Goal: Information Seeking & Learning: Check status

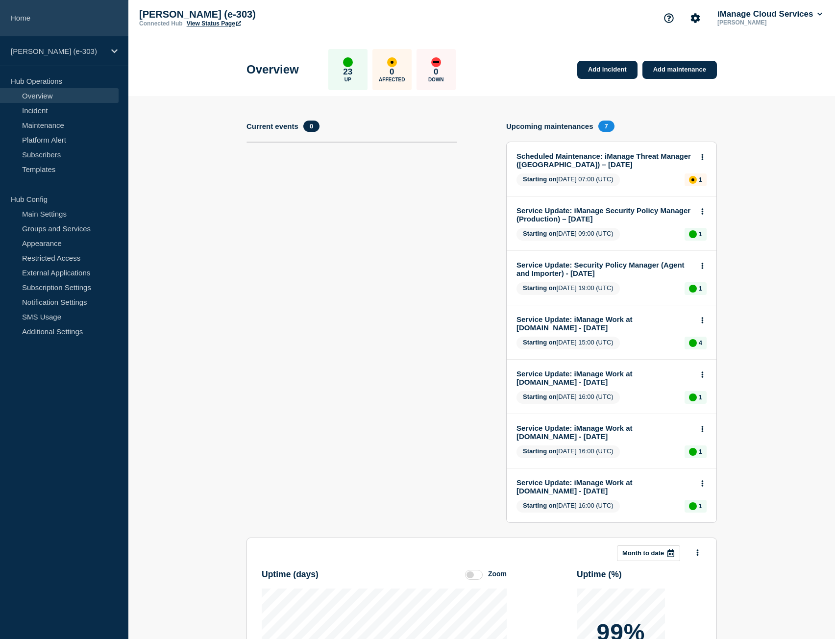
click at [75, 21] on link "Home" at bounding box center [64, 18] width 128 height 36
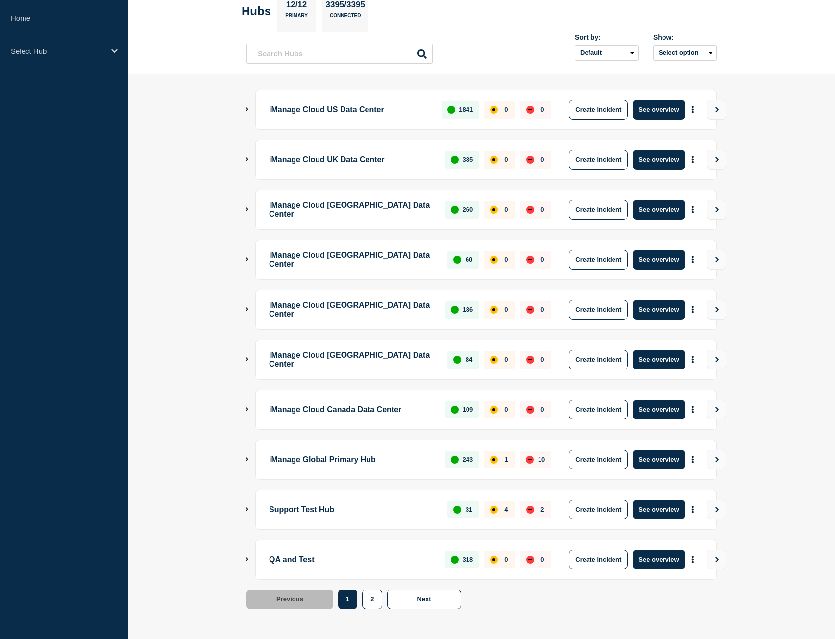
scroll to position [56, 0]
click at [653, 456] on button "See overview" at bounding box center [659, 460] width 52 height 20
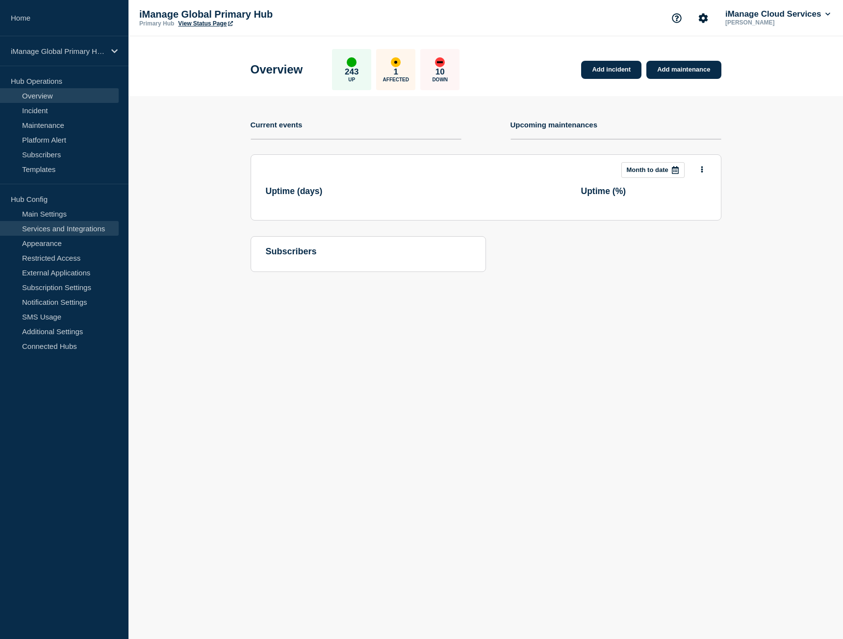
click at [63, 230] on link "Services and Integrations" at bounding box center [59, 228] width 119 height 15
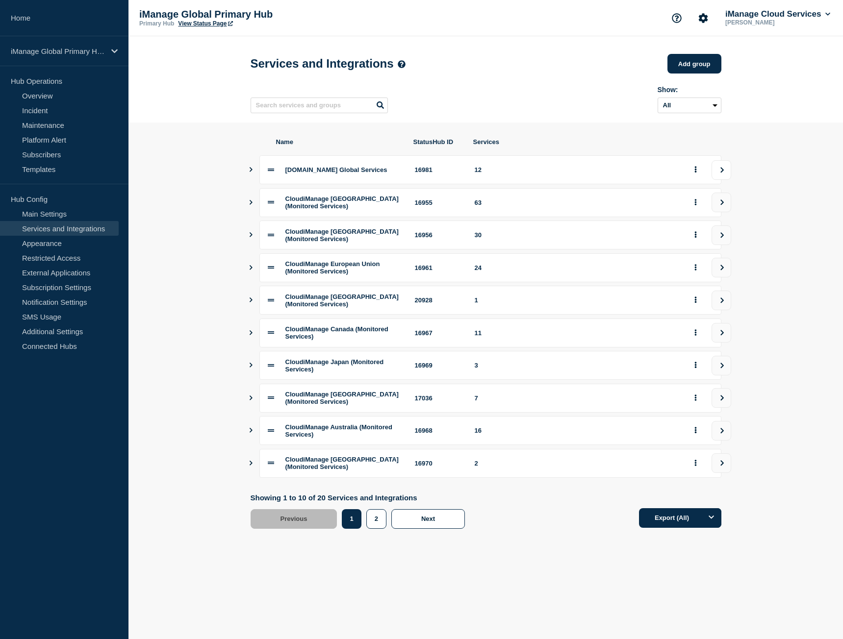
click at [720, 173] on icon "view group" at bounding box center [722, 170] width 6 height 6
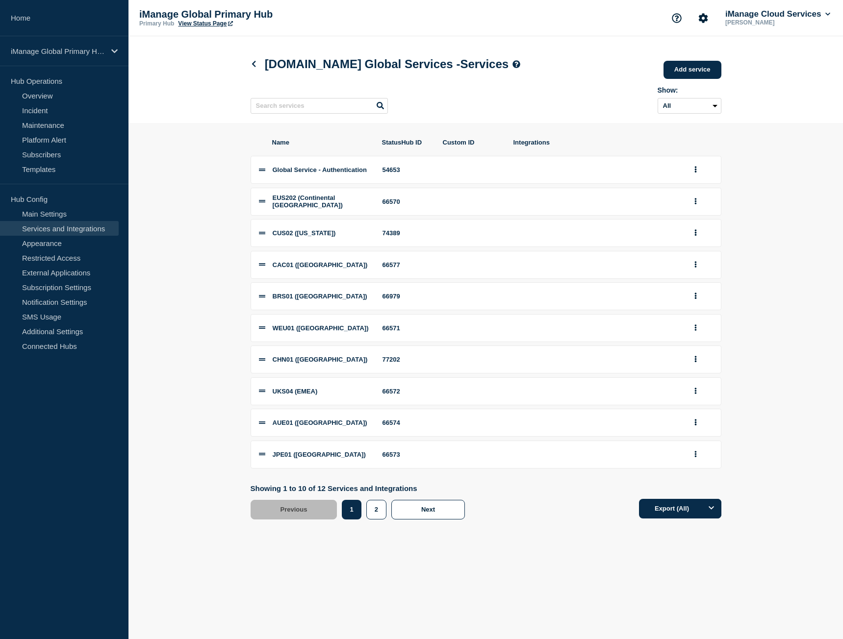
click at [393, 427] on div "66574" at bounding box center [406, 422] width 49 height 7
copy div "66574"
click at [60, 25] on link "Home" at bounding box center [64, 18] width 128 height 36
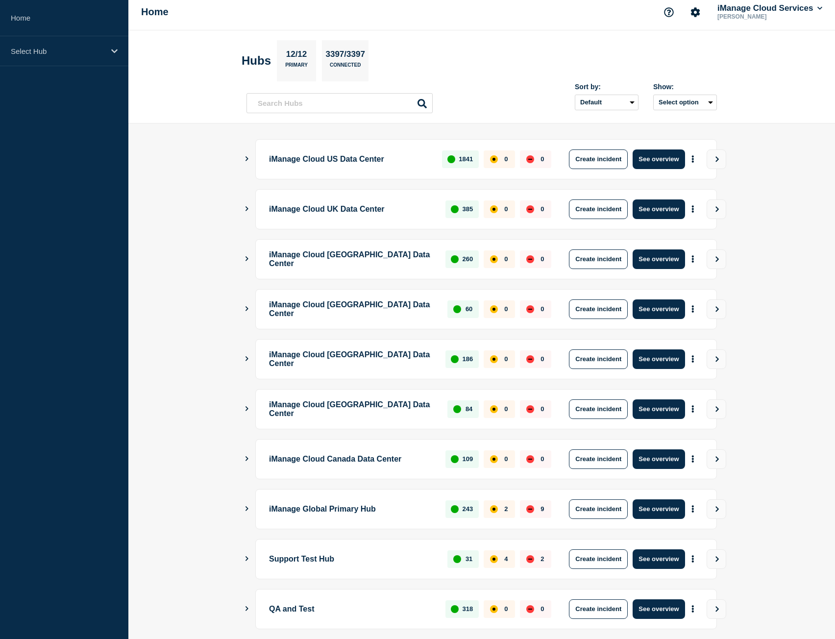
scroll to position [56, 0]
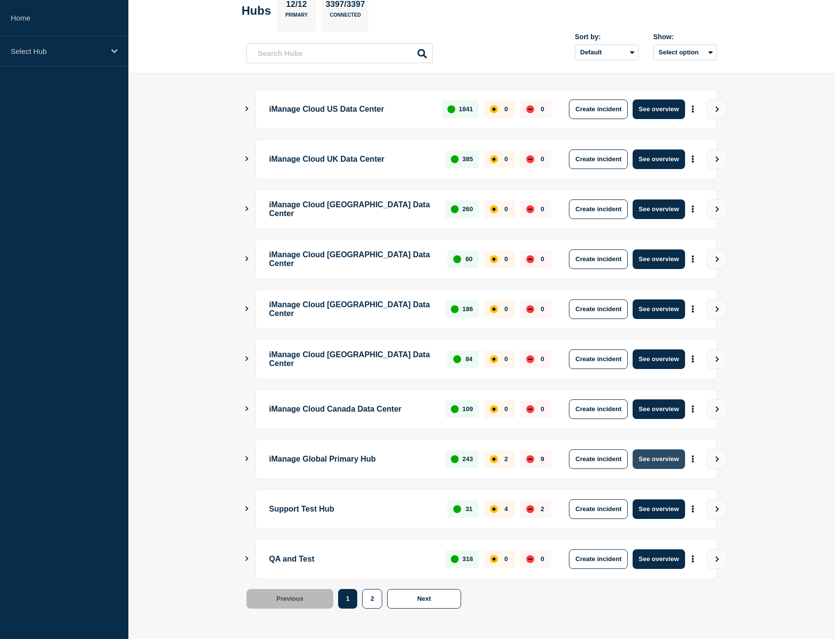
click at [647, 459] on button "See overview" at bounding box center [659, 460] width 52 height 20
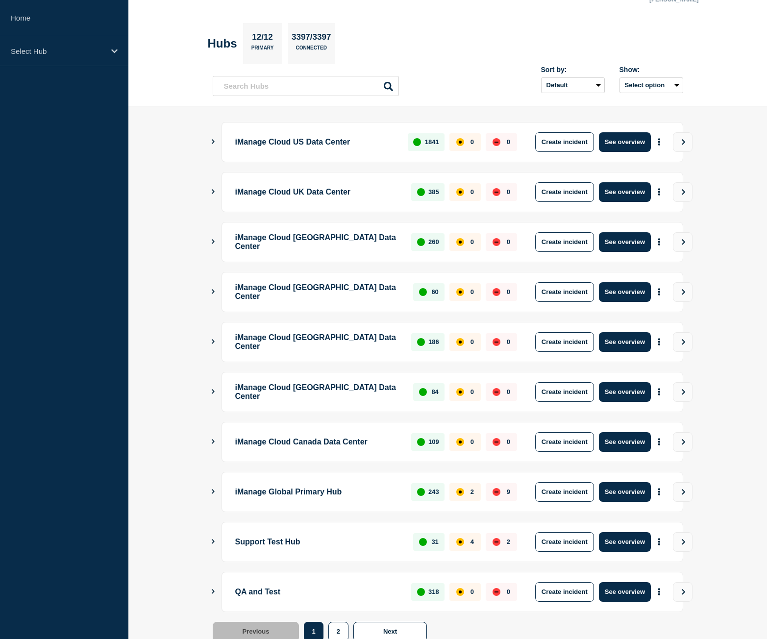
scroll to position [56, 0]
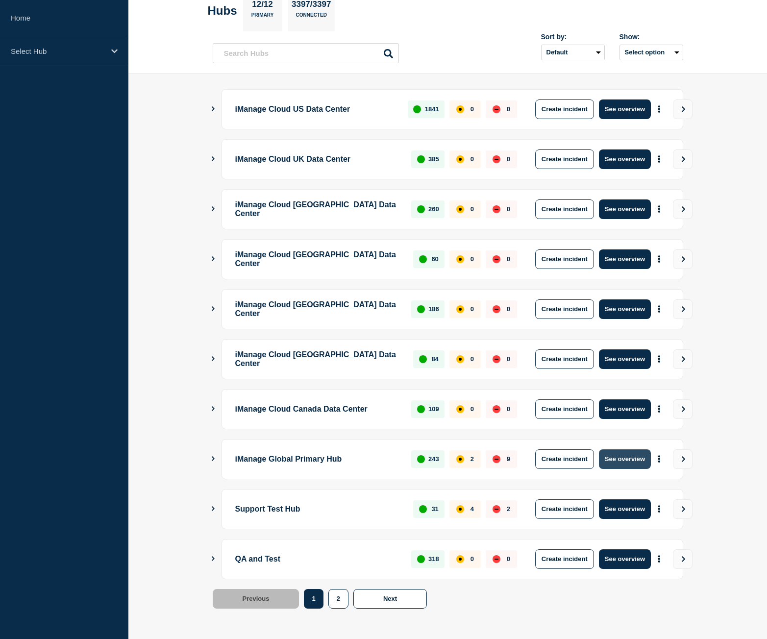
click at [625, 459] on button "See overview" at bounding box center [625, 460] width 52 height 20
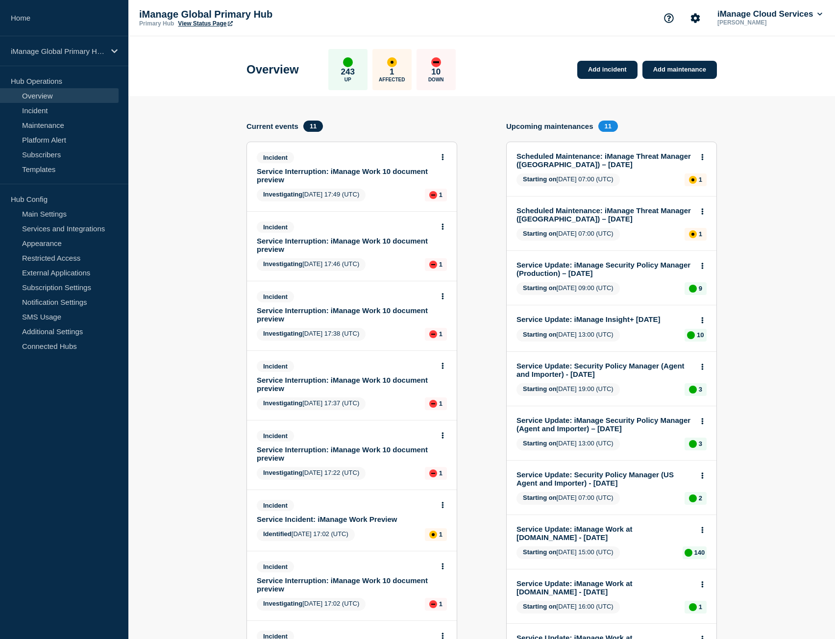
click at [214, 22] on link "View Status Page" at bounding box center [205, 23] width 54 height 7
